Goal: Information Seeking & Learning: Learn about a topic

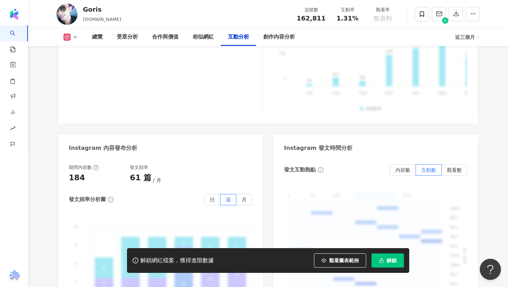
scroll to position [2172, 0]
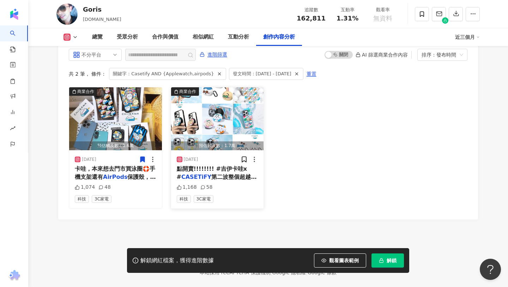
click at [227, 173] on span "第二波整個超越第一波的" at bounding box center [217, 180] width 80 height 14
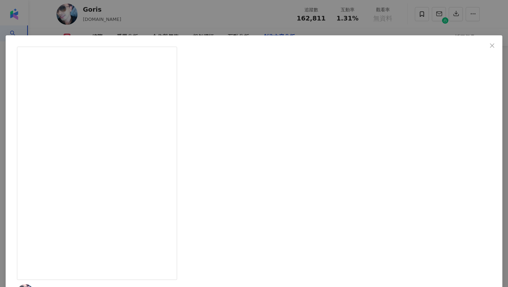
drag, startPoint x: 319, startPoint y: 84, endPoint x: 319, endPoint y: 115, distance: 31.4
click at [477, 140] on div "Goris 2025/7/24 ❤️❤️❤️太沁涼啦!!!!泳圈手機支架太可愛啦!!!!快快快設好鬧鐘7/25早上10點開賣!!!!!!!! #吉伊卡哇x #…" at bounding box center [254, 143] width 508 height 287
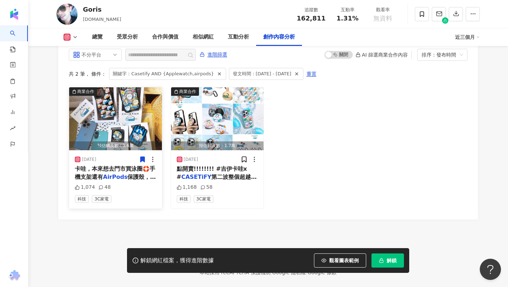
click at [132, 165] on span "卡哇，本來想去門市買泳圈🛟手機支架還有" at bounding box center [115, 172] width 80 height 14
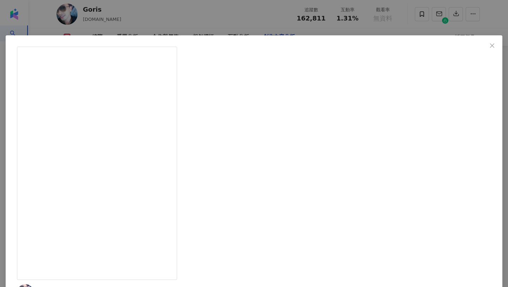
drag, startPoint x: 299, startPoint y: 82, endPoint x: 313, endPoint y: 107, distance: 29.1
drag, startPoint x: 327, startPoint y: 84, endPoint x: 337, endPoint y: 121, distance: 38.4
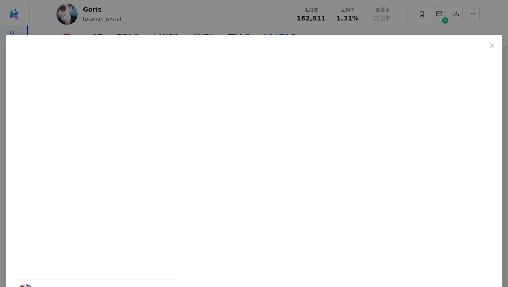
drag, startPoint x: 333, startPoint y: 83, endPoint x: 333, endPoint y: 102, distance: 18.4
click at [463, 102] on div "Goris 2025/8/3 ❤️❤️❤️幫我媽準備的新手機保護殼！他很喜歡很滿意！她現在也是很迷戀 #吉伊卡哇，本來想去門市買泳圈🛟手機支架還有AirPod…" at bounding box center [254, 143] width 508 height 287
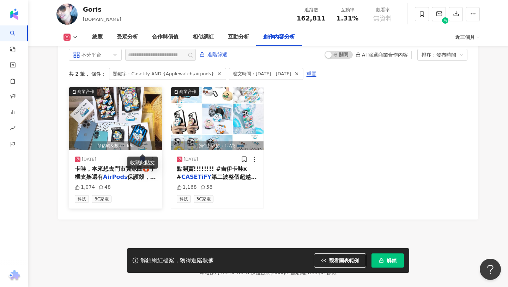
click at [142, 157] on icon at bounding box center [142, 159] width 4 height 5
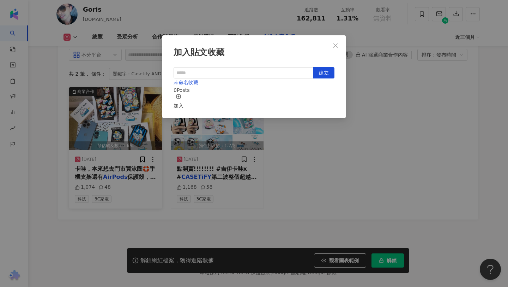
click at [360, 70] on div "加入貼文收藏 建立 未命名收藏 0 Posts 加入" at bounding box center [254, 143] width 508 height 287
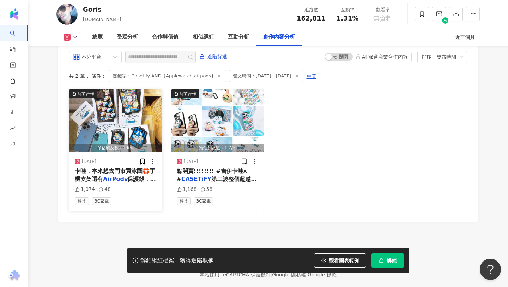
scroll to position [1914, 0]
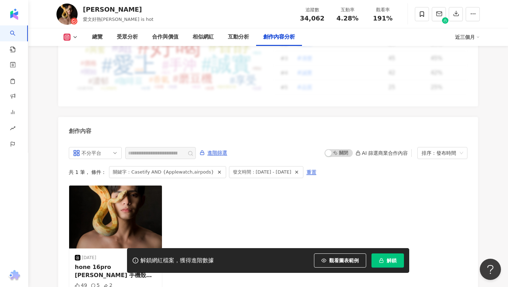
scroll to position [2204, 0]
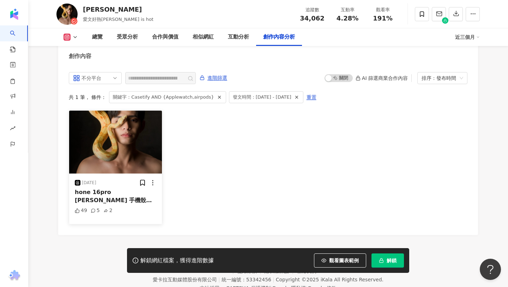
click at [112, 204] on span "寶可夢聯名款 （用的還比" at bounding box center [114, 211] width 78 height 14
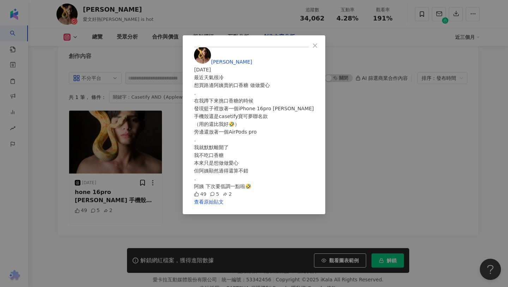
scroll to position [23, 0]
click at [440, 159] on div "Ivan愛文 2025/1/5 最近天氣很冷 想買路邊阿姨賣的口香糖 做做愛心 . 在我蹲下來挑口香糖的時候 發現籃子裡放著一個iPhone 16pro ma…" at bounding box center [254, 143] width 508 height 287
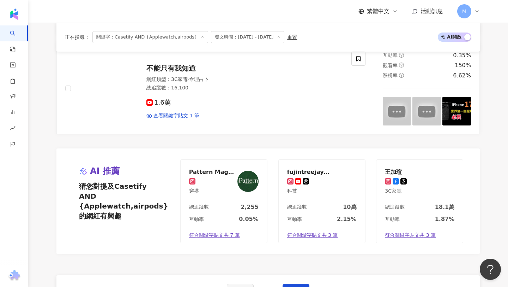
scroll to position [1361, 0]
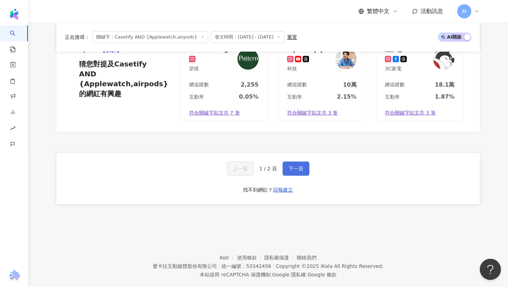
click at [304, 161] on button "下一頁" at bounding box center [296, 168] width 27 height 14
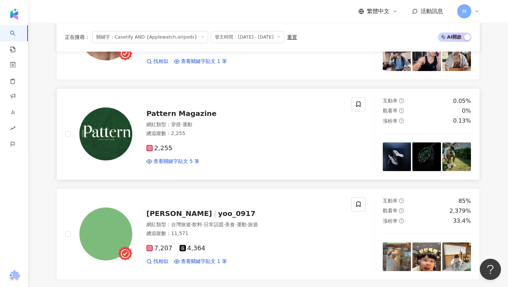
scroll to position [564, 0]
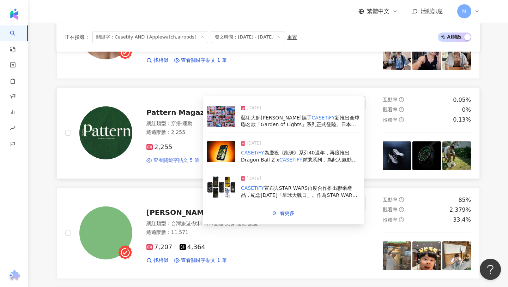
click at [188, 160] on span "查看關鍵字貼文 5 筆" at bounding box center [177, 160] width 46 height 7
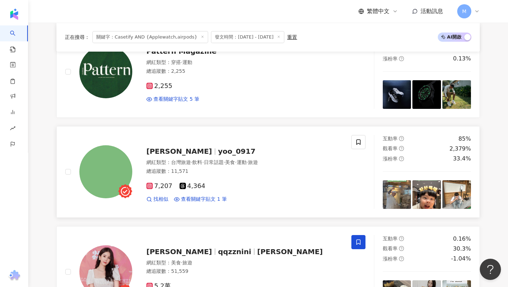
scroll to position [626, 0]
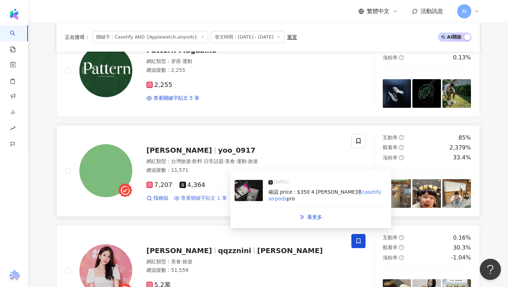
click at [204, 198] on span "查看關鍵字貼文 1 筆" at bounding box center [204, 197] width 46 height 7
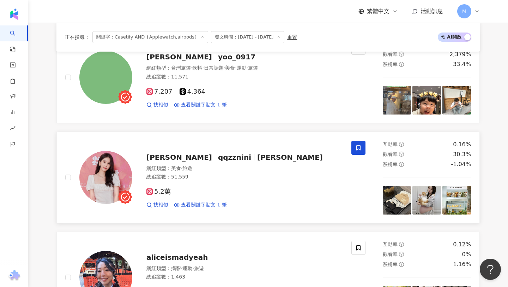
scroll to position [722, 0]
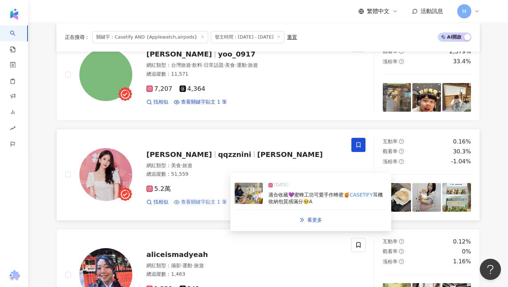
click at [211, 201] on span "查看關鍵字貼文 1 筆" at bounding box center [204, 201] width 46 height 7
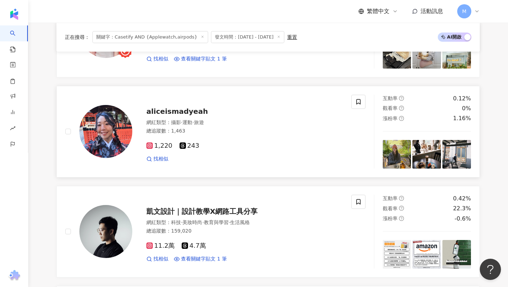
scroll to position [926, 0]
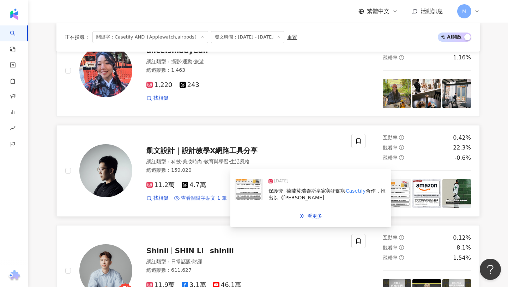
click at [212, 198] on span "查看關鍵字貼文 1 筆" at bounding box center [204, 197] width 46 height 7
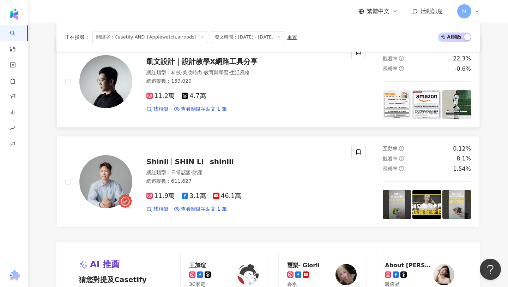
scroll to position [1052, 0]
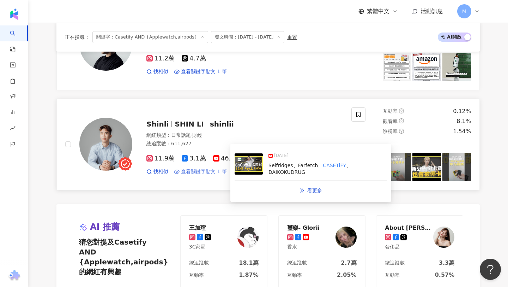
click at [198, 169] on span "查看關鍵字貼文 1 筆" at bounding box center [204, 171] width 46 height 7
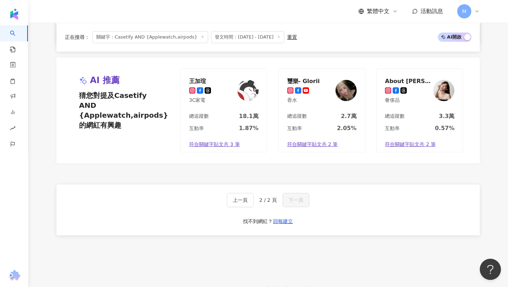
scroll to position [1190, 0]
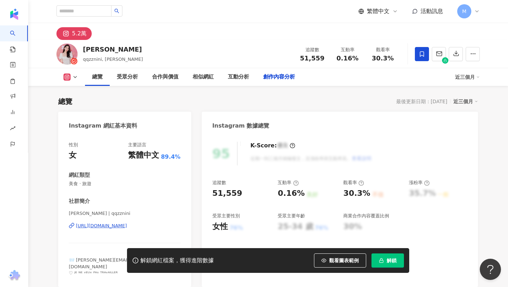
scroll to position [2147, 0]
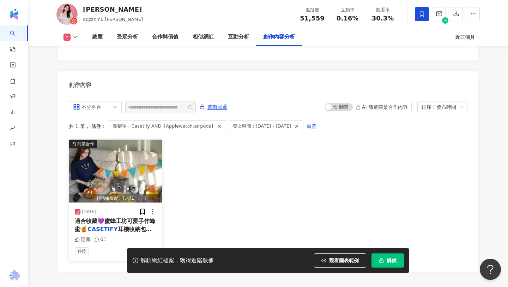
click at [131, 226] on span "耳機收納包質感滿分🥹A" at bounding box center [113, 233] width 77 height 14
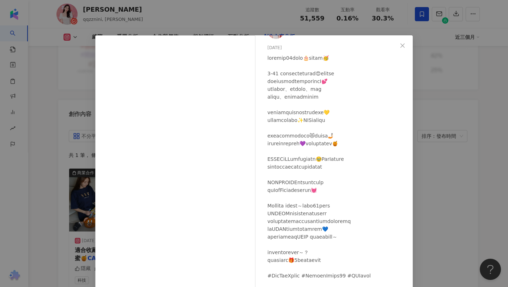
scroll to position [29, 0]
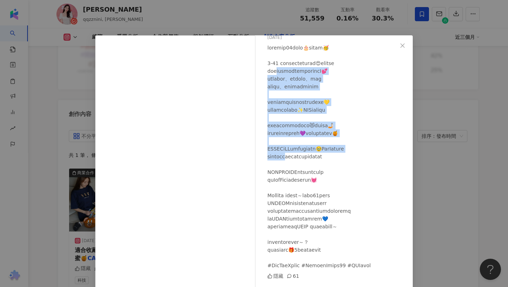
drag, startPoint x: 281, startPoint y: 74, endPoint x: 301, endPoint y: 158, distance: 86.2
click at [301, 158] on div at bounding box center [338, 156] width 140 height 225
click at [308, 151] on div at bounding box center [338, 156] width 140 height 225
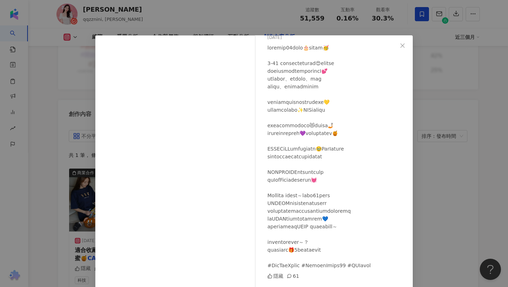
click at [421, 166] on div "Nina 2025/2/18 隱藏 61 查看原始貼文" at bounding box center [254, 143] width 508 height 287
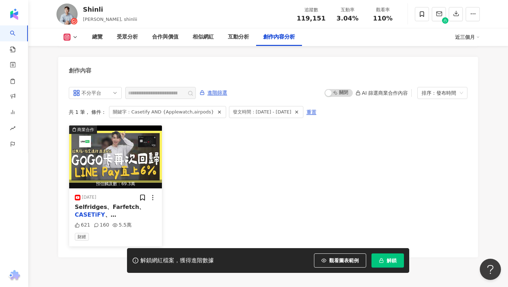
scroll to position [2172, 0]
click at [122, 203] on div "Selfridges、Farfetch、 CASETiFY 、DAIKOKUDRUG" at bounding box center [116, 211] width 82 height 16
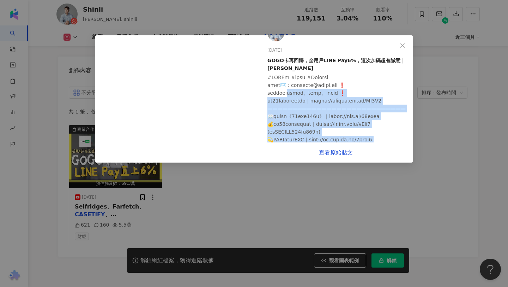
drag, startPoint x: 304, startPoint y: 108, endPoint x: 341, endPoint y: 142, distance: 50.5
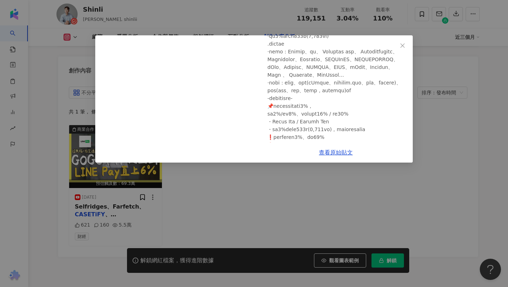
scroll to position [187, 0]
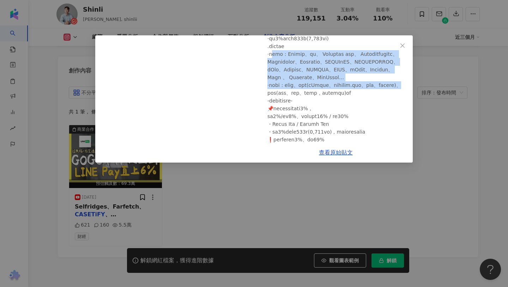
drag, startPoint x: 277, startPoint y: 64, endPoint x: 313, endPoint y: 102, distance: 53.2
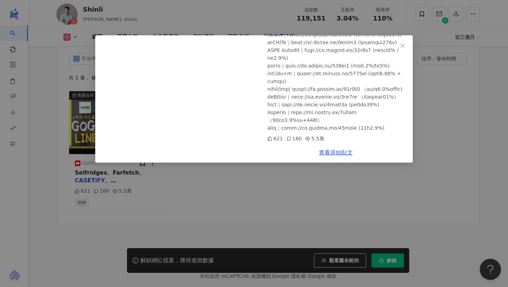
scroll to position [2210, 0]
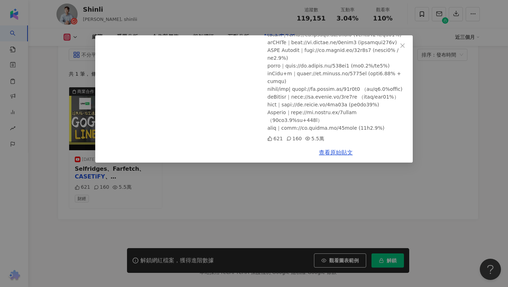
click at [437, 105] on div "Shinli [DATE] GOGO卡再回歸，全用戶LINE Pay6%，這次加碼超有誠意｜[PERSON_NAME] 621 160 5.5萬 查看原始貼文" at bounding box center [254, 143] width 508 height 287
